Goal: Information Seeking & Learning: Learn about a topic

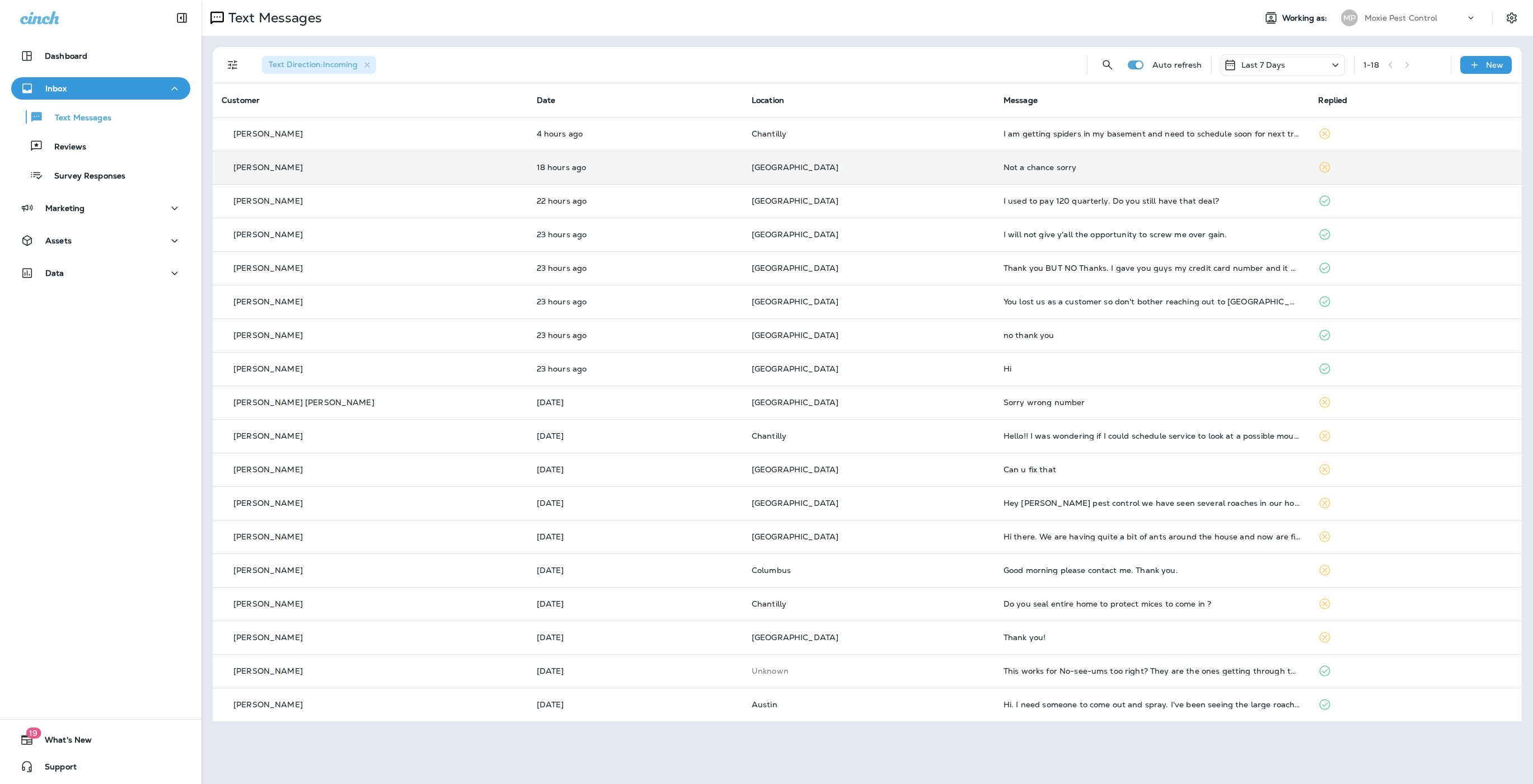
click at [752, 163] on p "[GEOGRAPHIC_DATA]" at bounding box center [868, 167] width 234 height 9
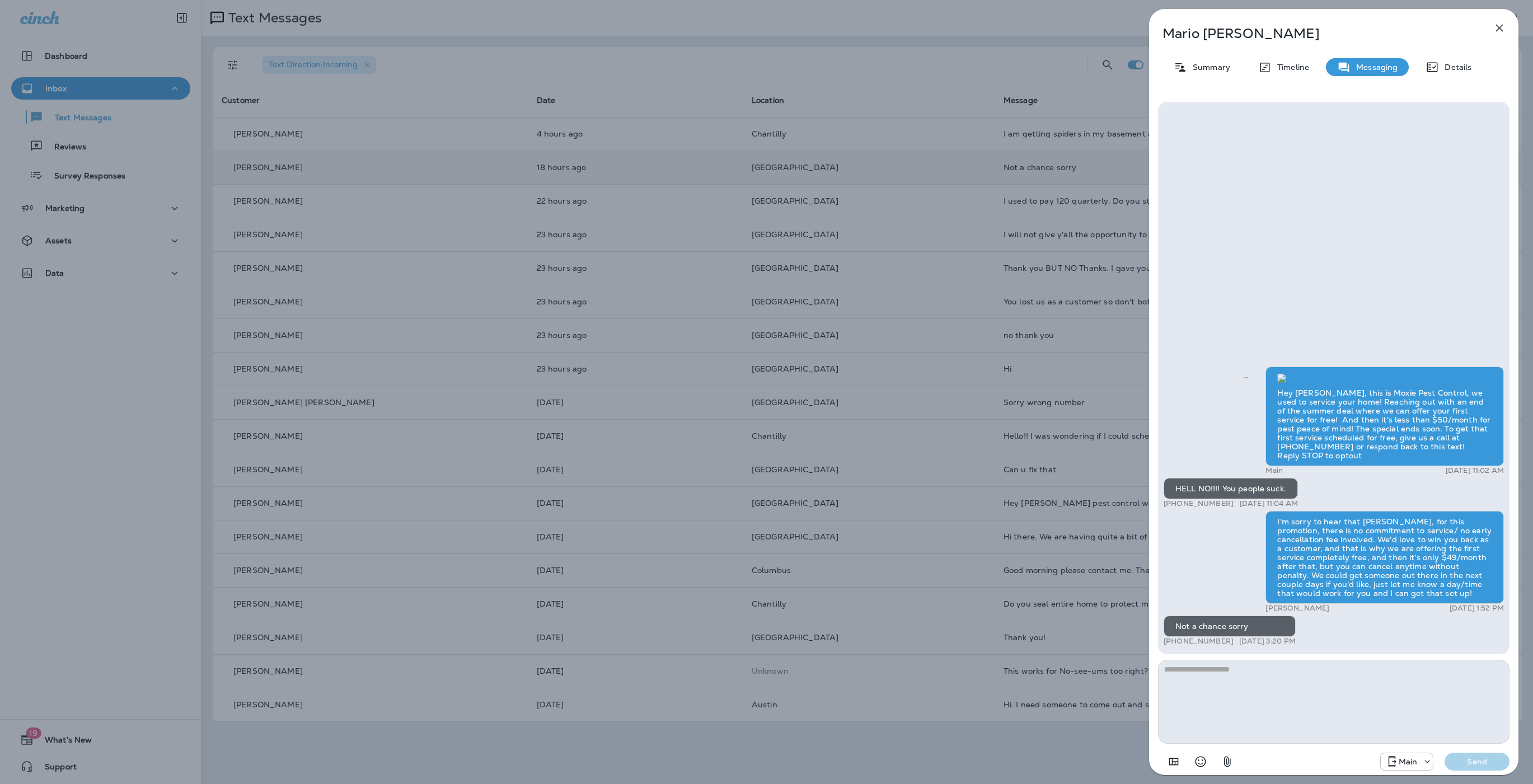
click at [752, 519] on div "Hey [PERSON_NAME], this is Moxie Pest Control, we used to service your home! Re…" at bounding box center [1334, 507] width 340 height 282
click at [752, 27] on icon "button" at bounding box center [1500, 28] width 7 height 7
